Goal: Check status: Check status

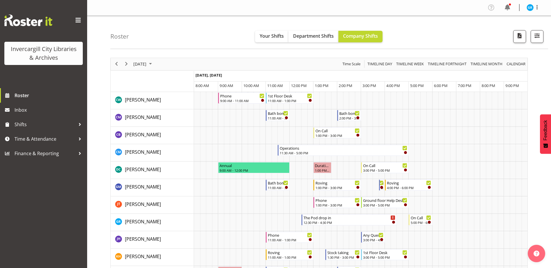
scroll to position [58, 0]
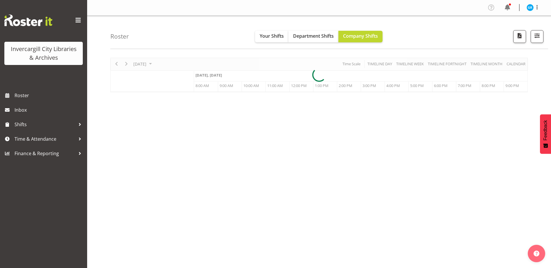
scroll to position [17, 0]
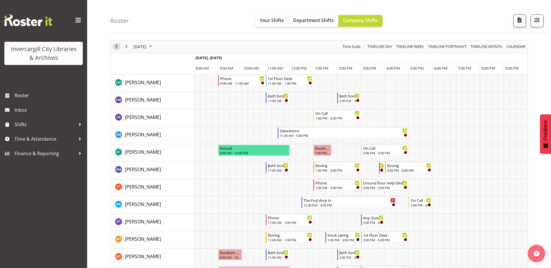
click at [115, 47] on span "Previous" at bounding box center [116, 46] width 7 height 7
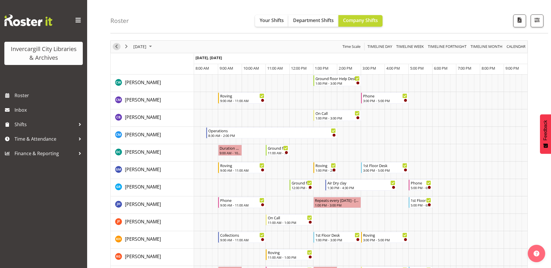
click at [116, 45] on span "Previous" at bounding box center [116, 46] width 7 height 7
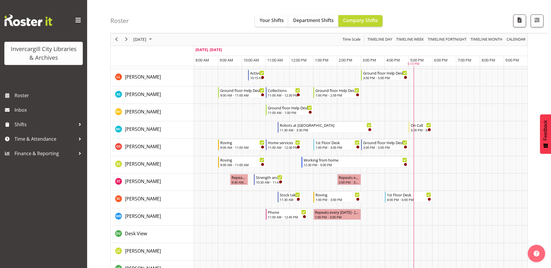
scroll to position [319, 0]
click at [435, 21] on div "Roster Your Shifts Department Shifts Company Shifts All Locations Clear Bluff L…" at bounding box center [328, 16] width 437 height 33
